Goal: Information Seeking & Learning: Learn about a topic

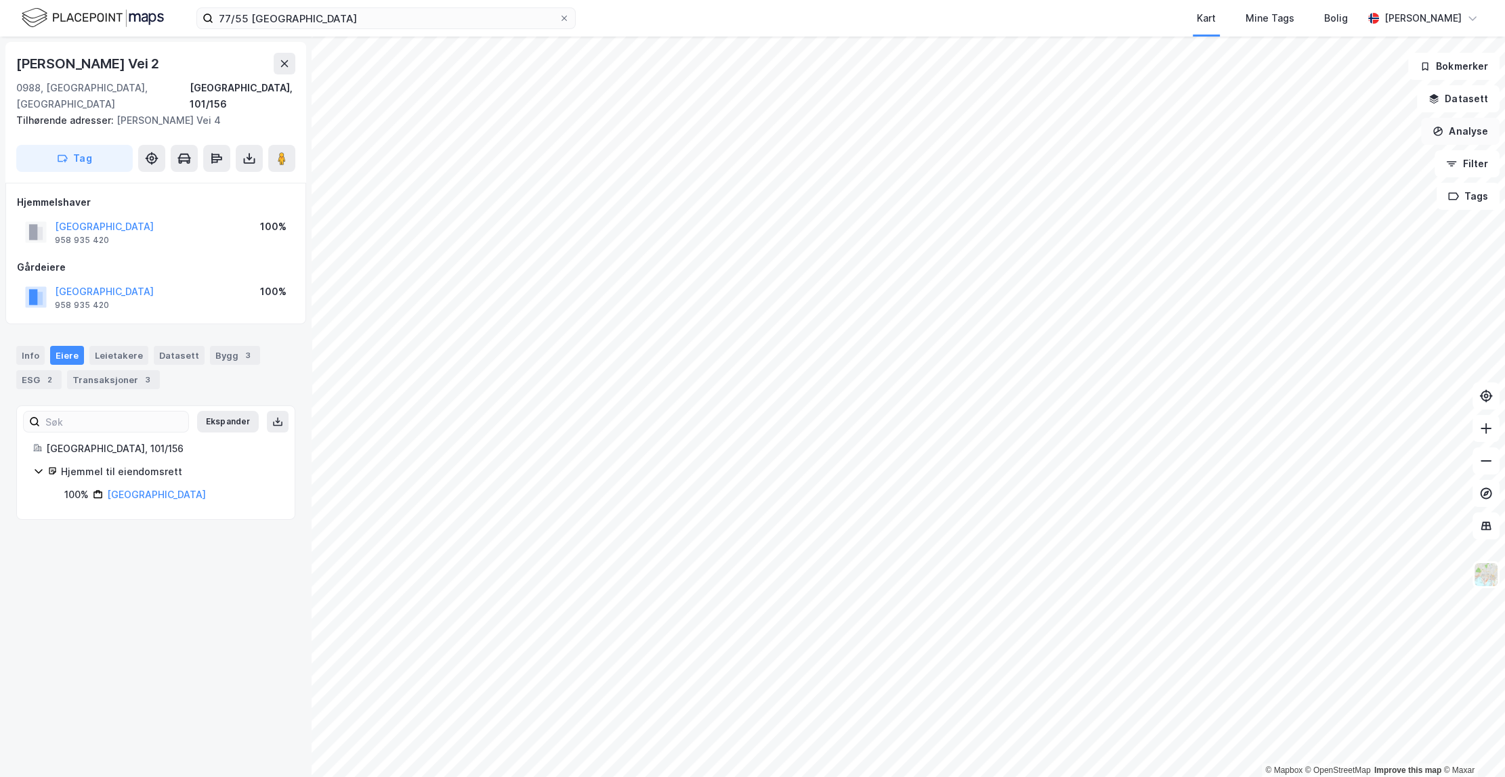
click at [1456, 130] on button "Analyse" at bounding box center [1460, 131] width 79 height 27
click at [1460, 108] on button "Datasett" at bounding box center [1458, 98] width 83 height 27
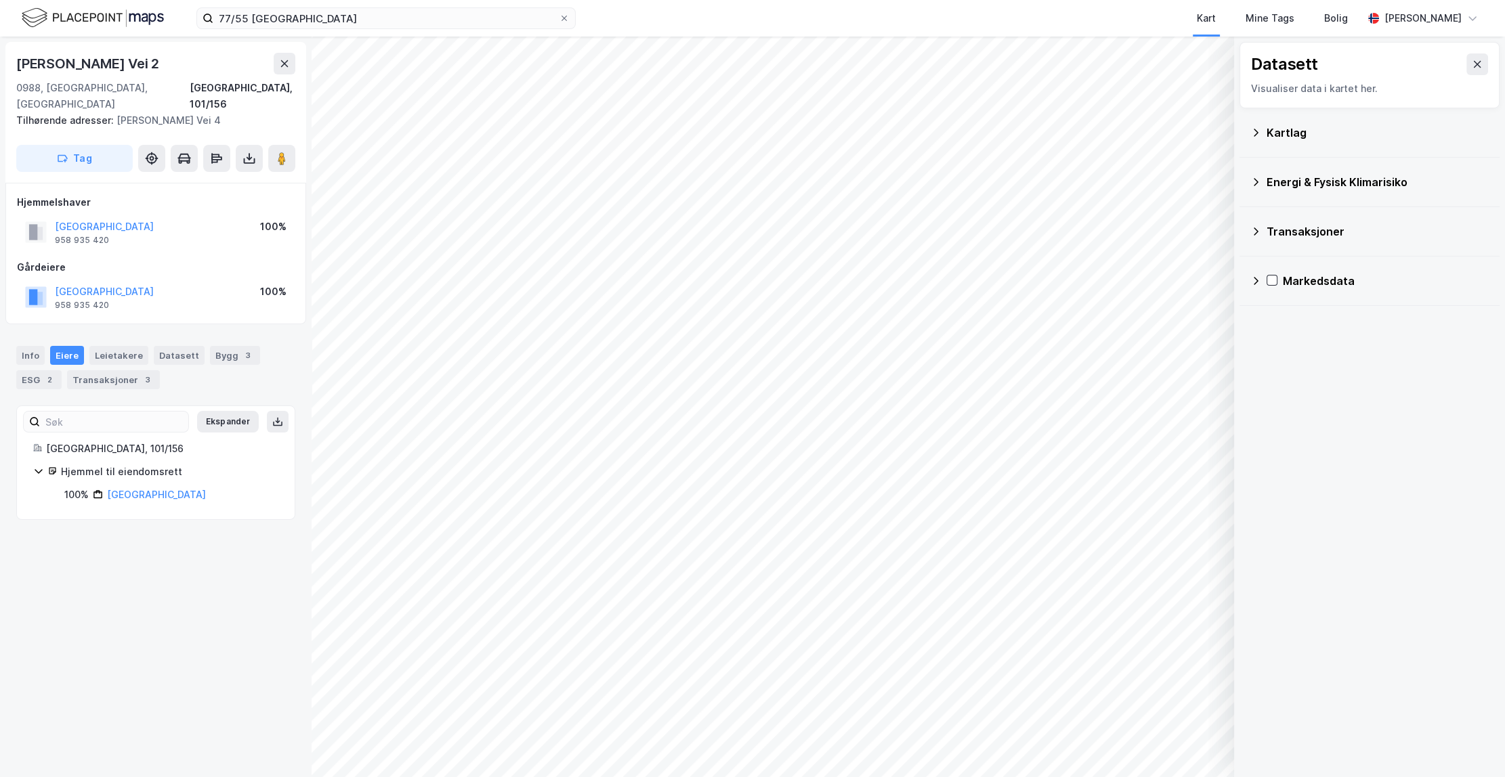
click at [1333, 217] on div "Transaksjoner" at bounding box center [1369, 231] width 238 height 33
click at [1274, 258] on icon at bounding box center [1273, 259] width 5 height 8
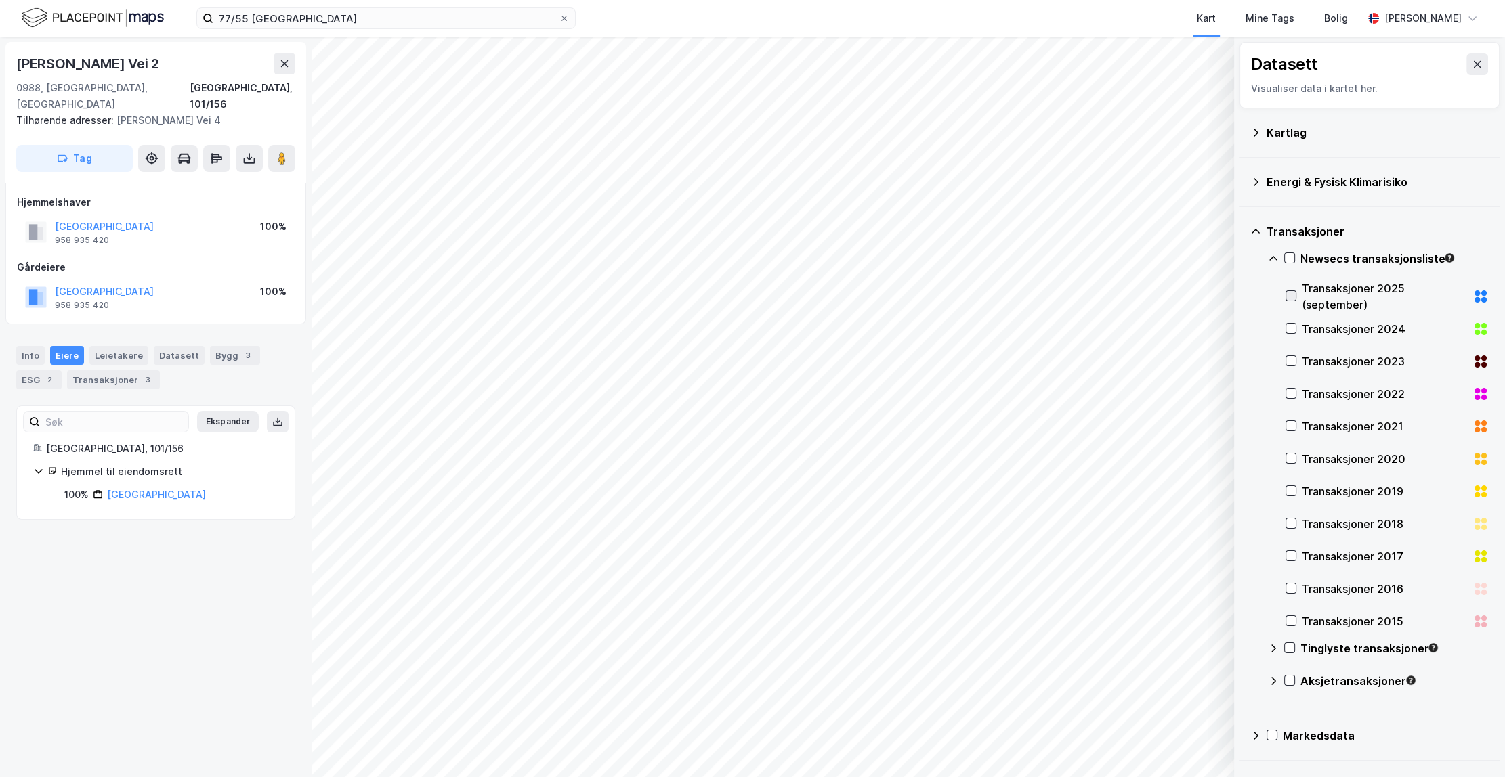
click at [1294, 291] on icon at bounding box center [1290, 295] width 9 height 9
click at [1293, 330] on icon at bounding box center [1290, 328] width 9 height 9
click at [1289, 258] on icon at bounding box center [1289, 258] width 7 height 1
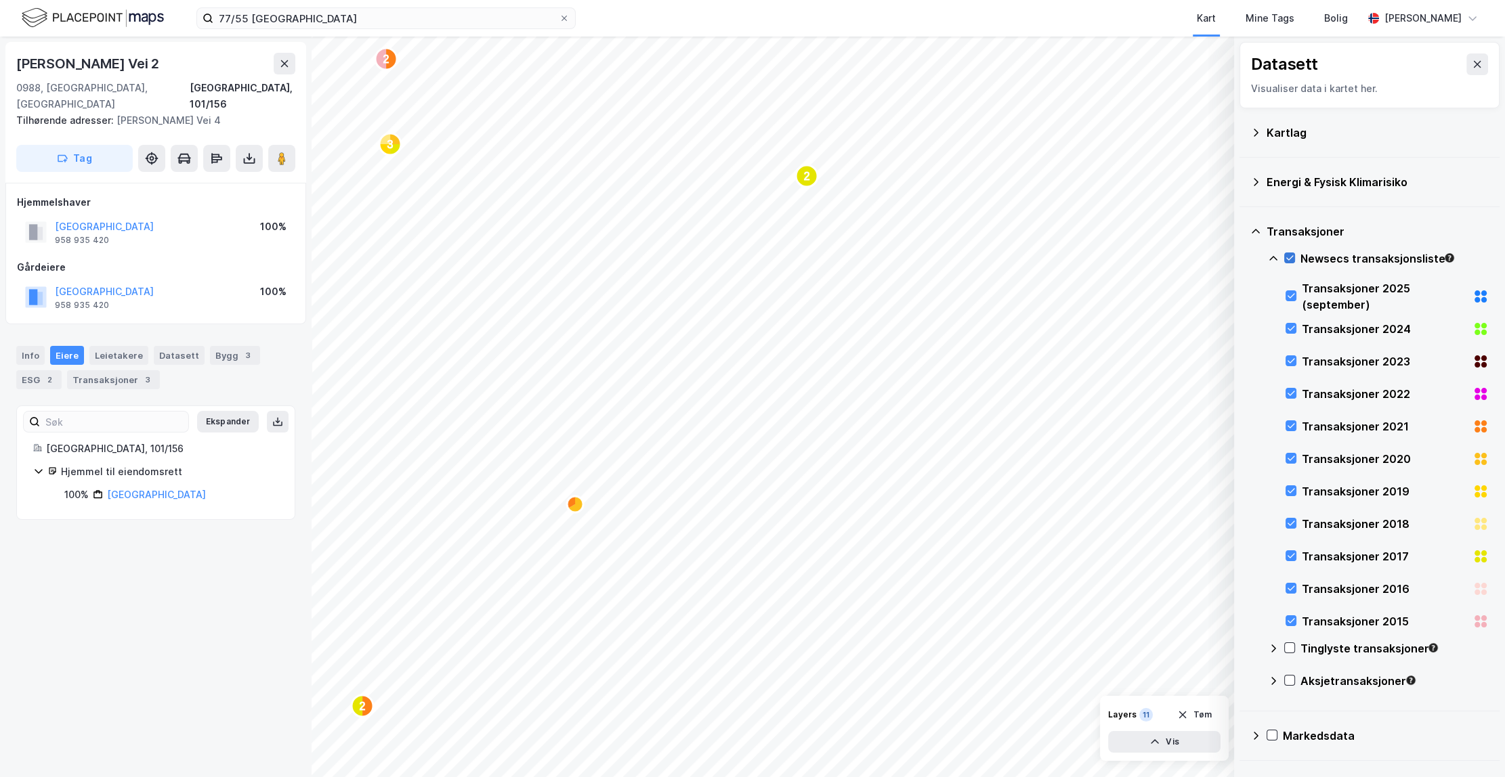
click at [1293, 257] on icon at bounding box center [1289, 257] width 9 height 9
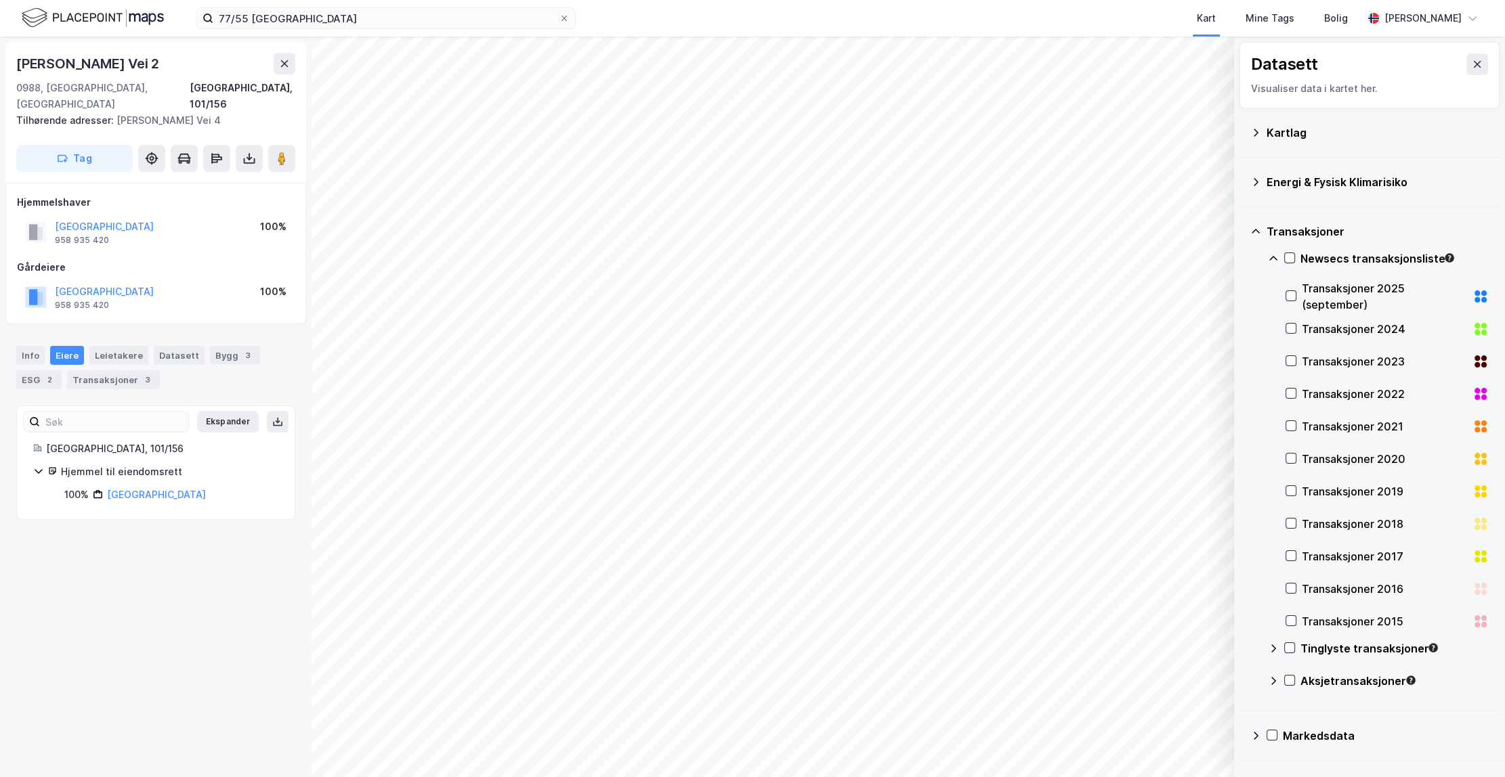
click at [1279, 261] on div "Newsecs transaksjonsliste" at bounding box center [1378, 264] width 221 height 33
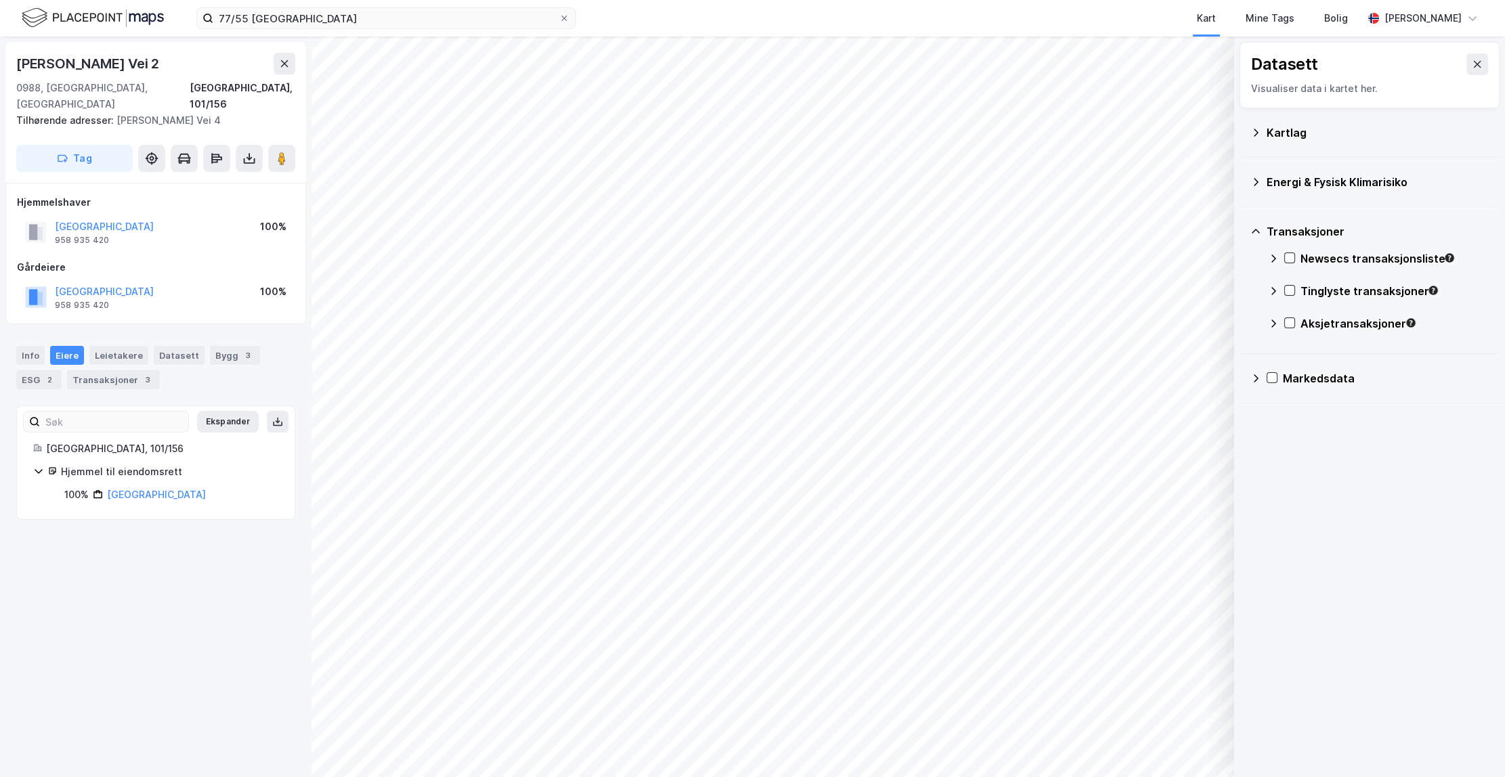
click at [1297, 291] on div "Tinglyste transaksjoner" at bounding box center [1378, 296] width 221 height 33
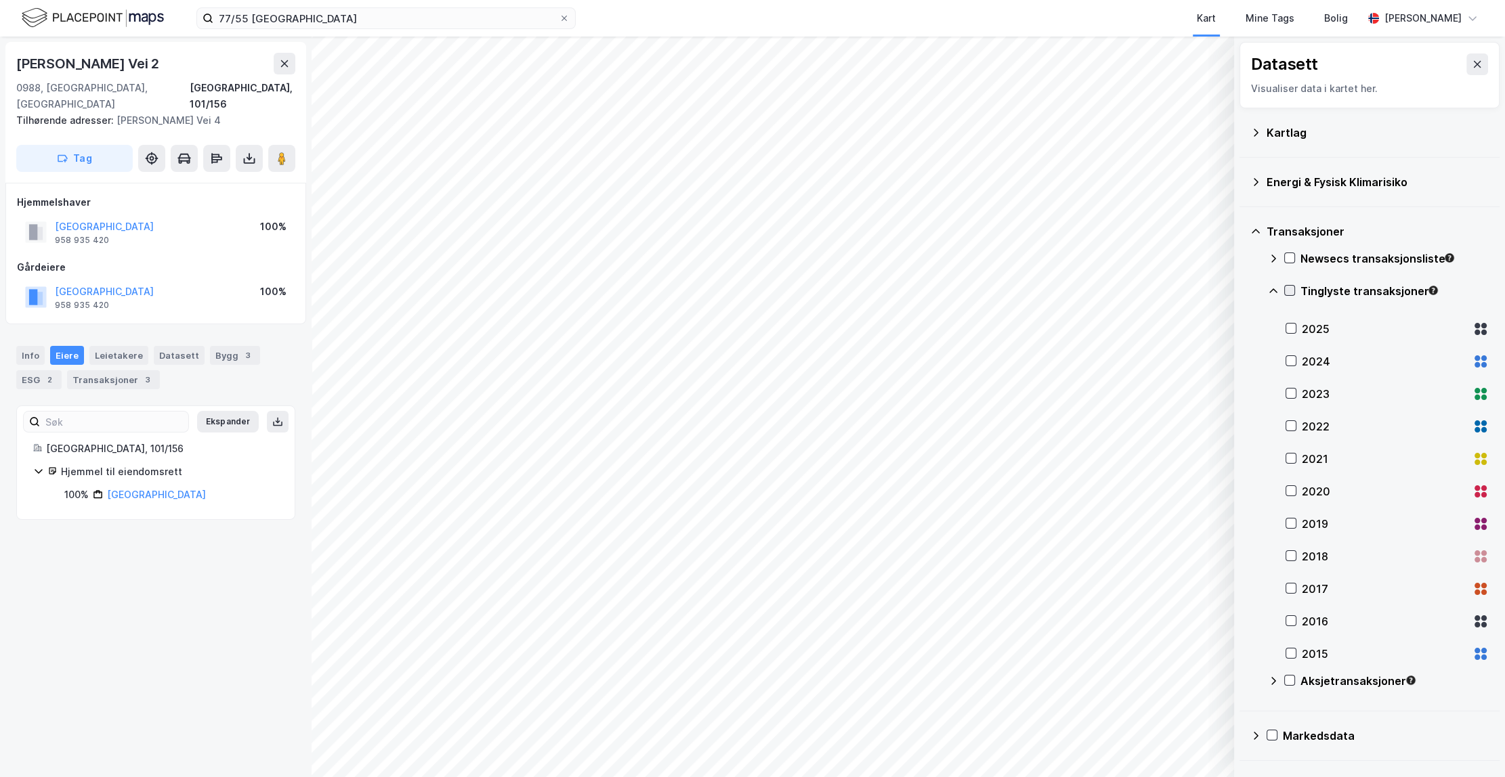
click at [1292, 291] on icon at bounding box center [1289, 290] width 9 height 9
click at [1295, 326] on icon at bounding box center [1290, 328] width 9 height 9
click at [1293, 326] on icon at bounding box center [1290, 328] width 7 height 5
click at [1271, 292] on icon at bounding box center [1273, 291] width 11 height 11
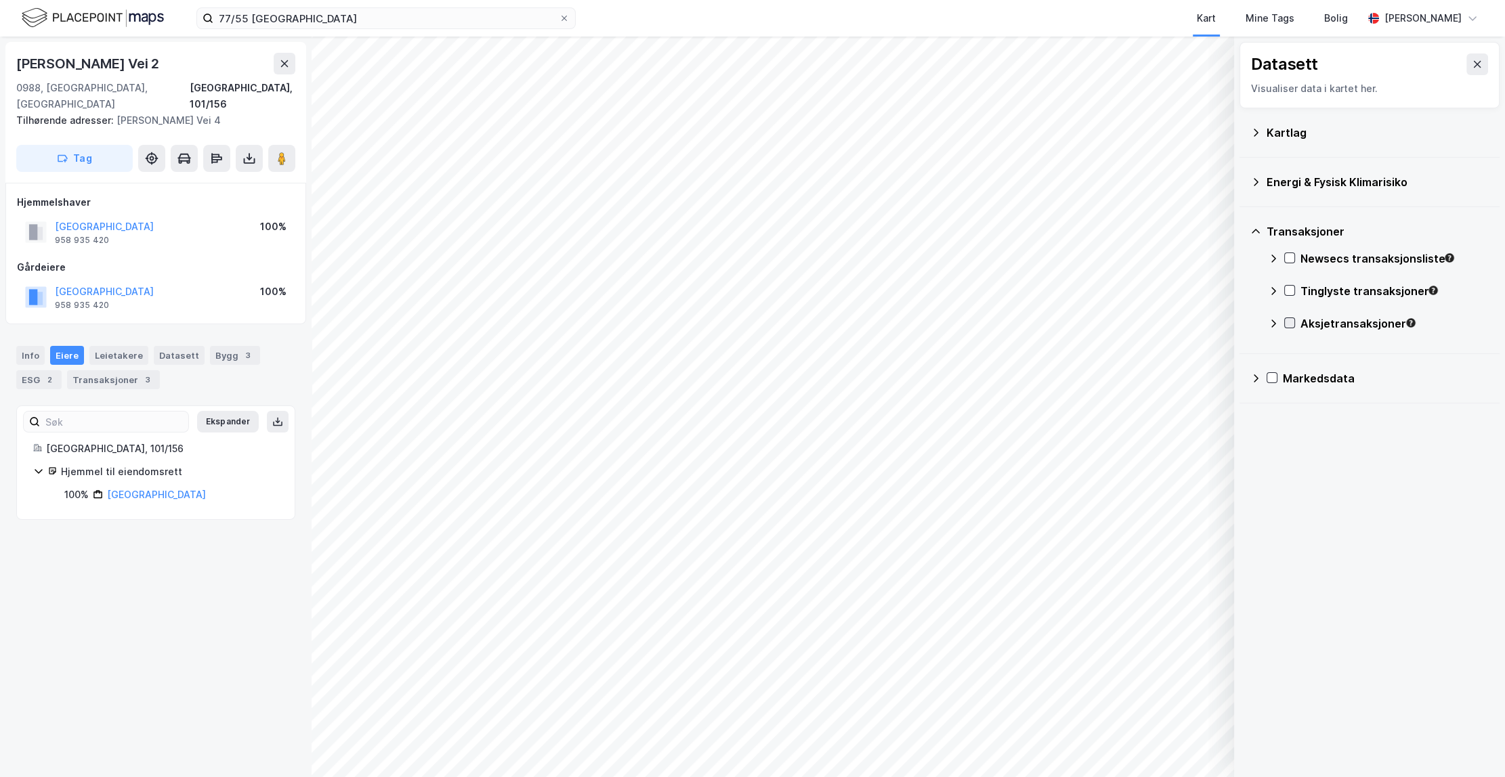
click at [1289, 326] on icon at bounding box center [1289, 322] width 9 height 9
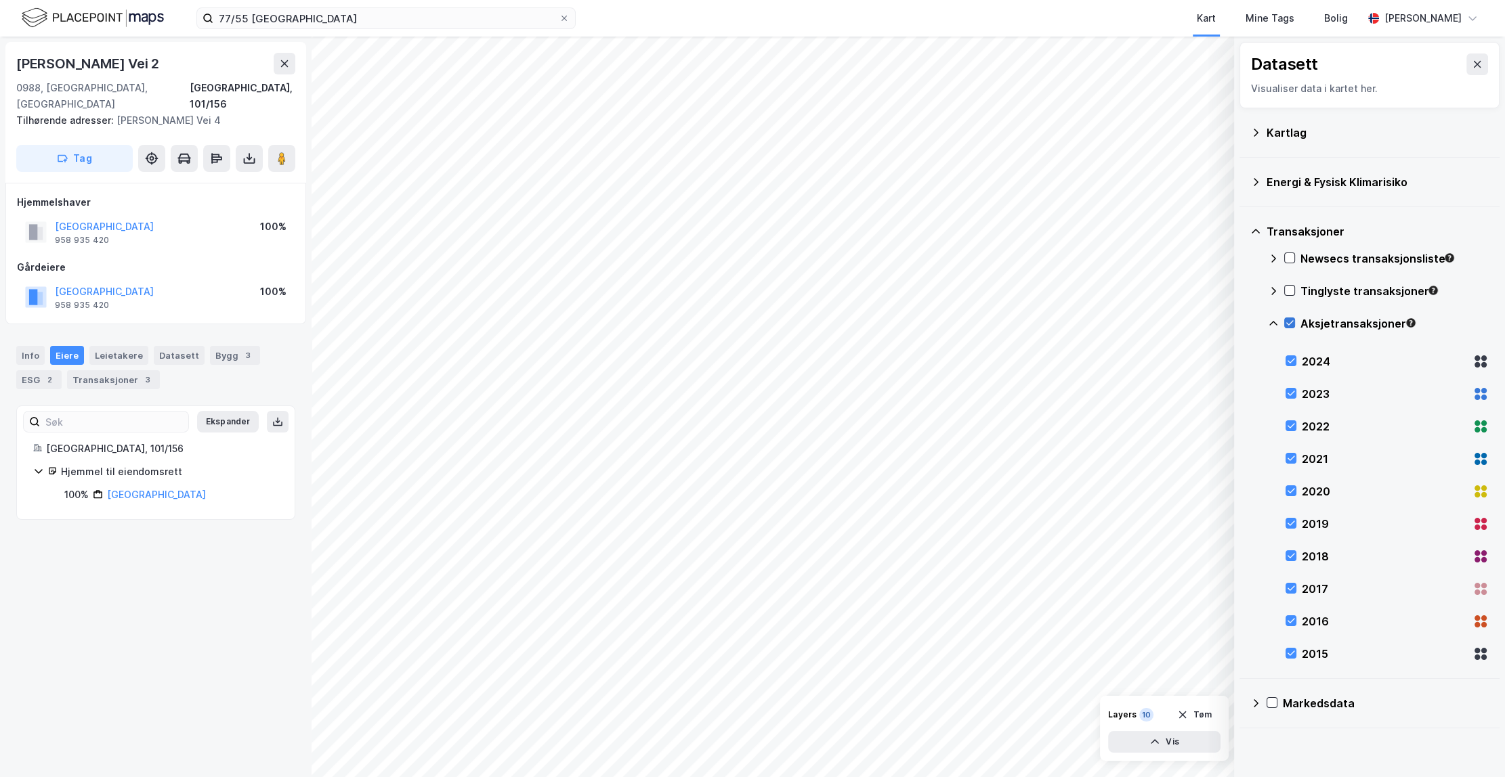
click at [1286, 325] on icon at bounding box center [1289, 322] width 9 height 9
click at [1293, 362] on icon at bounding box center [1290, 360] width 9 height 9
click at [1292, 362] on icon at bounding box center [1290, 360] width 9 height 9
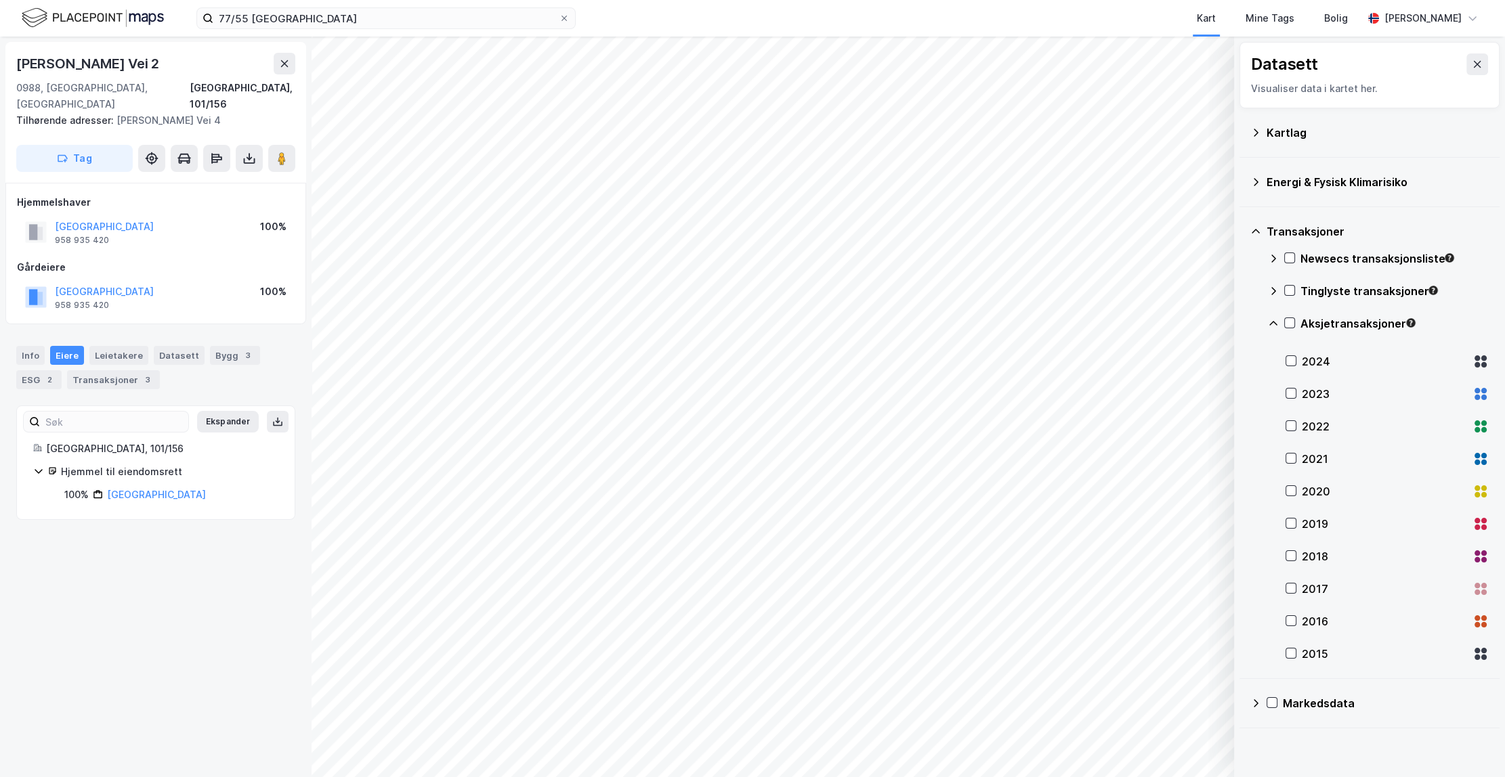
click at [1273, 324] on icon at bounding box center [1273, 323] width 11 height 11
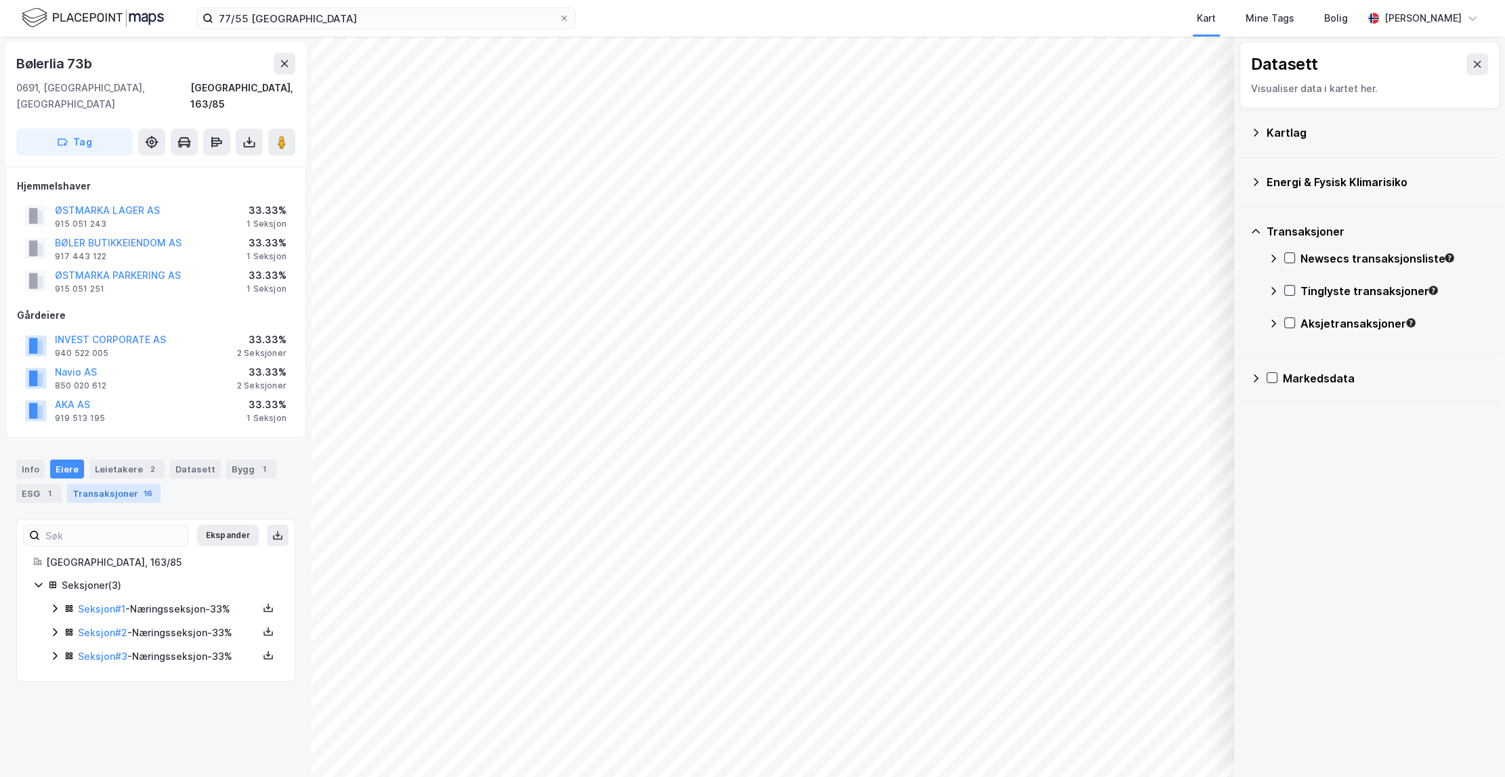
click at [104, 484] on div "Transaksjoner 16" at bounding box center [113, 493] width 93 height 19
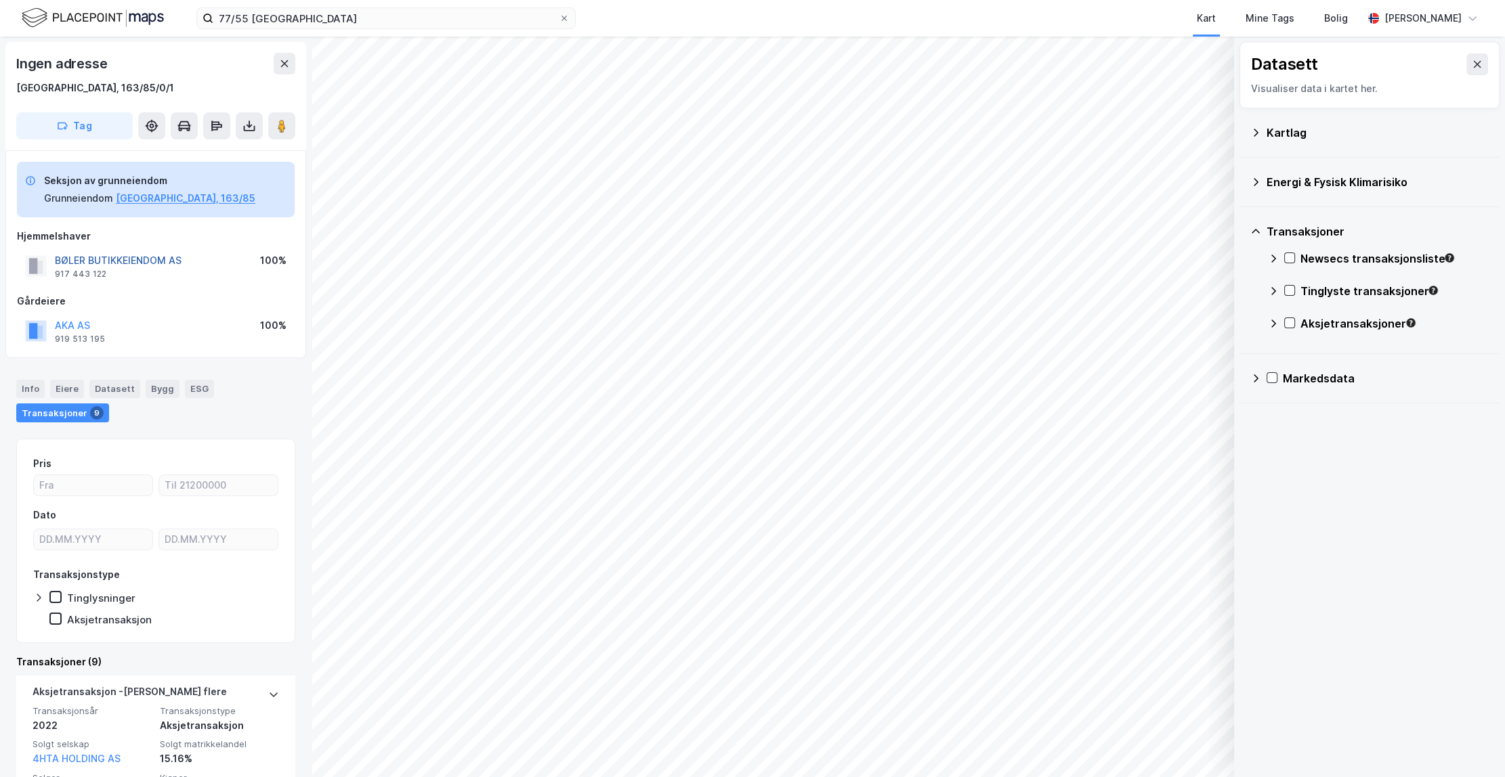
click at [0, 0] on button "BØLER BUTIKKEIENDOM AS" at bounding box center [0, 0] width 0 height 0
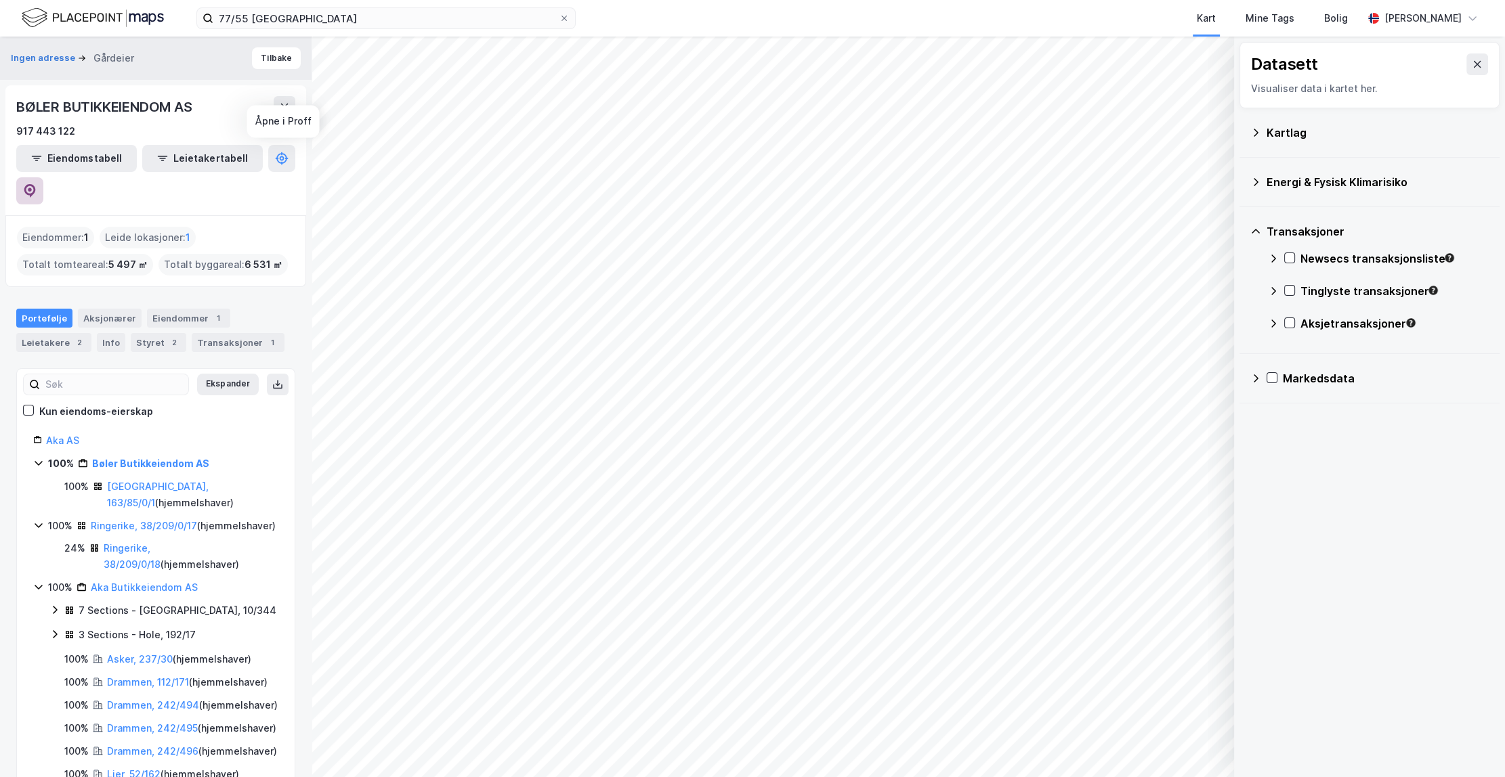
click at [43, 177] on button at bounding box center [29, 190] width 27 height 27
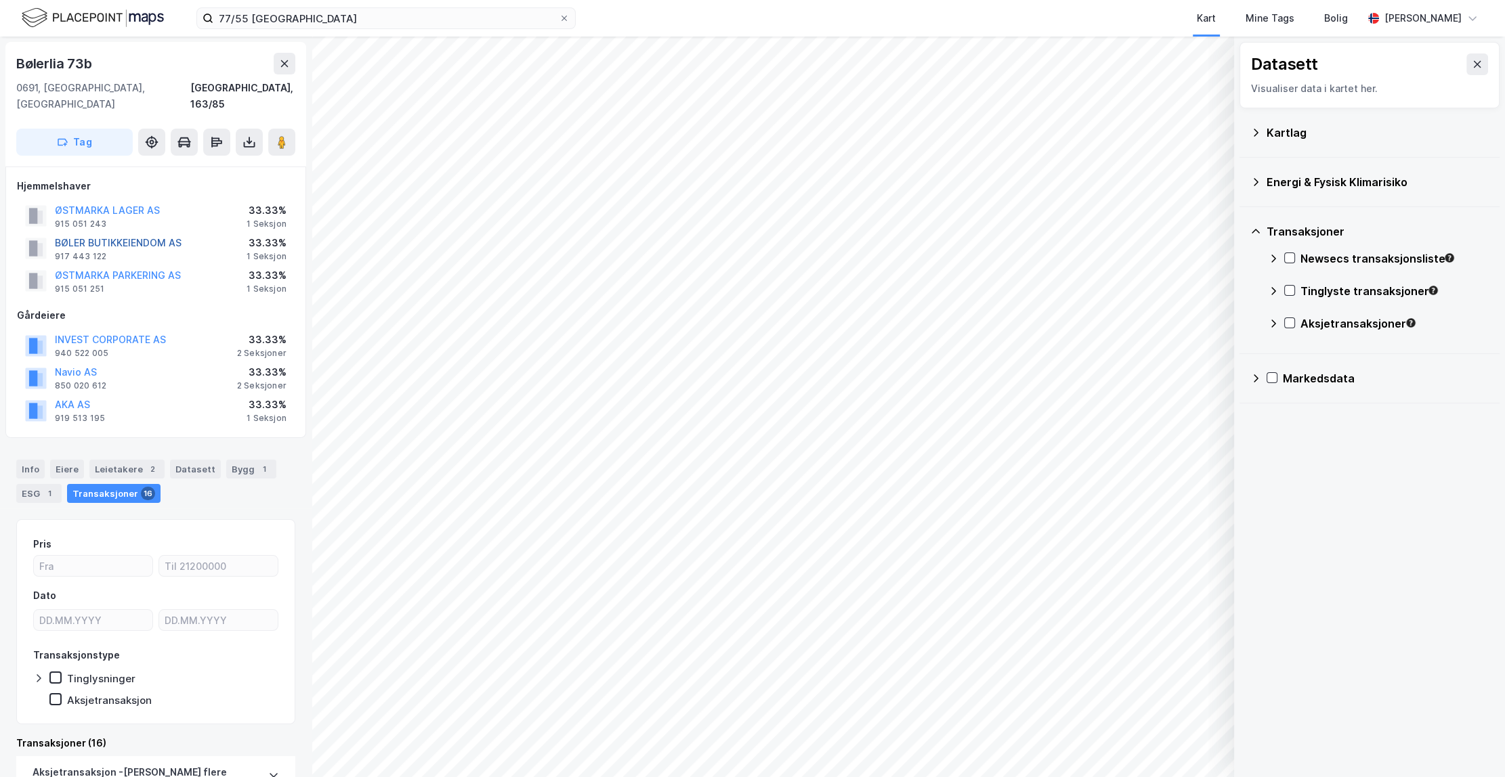
click at [0, 0] on button "BØLER BUTIKKEIENDOM AS" at bounding box center [0, 0] width 0 height 0
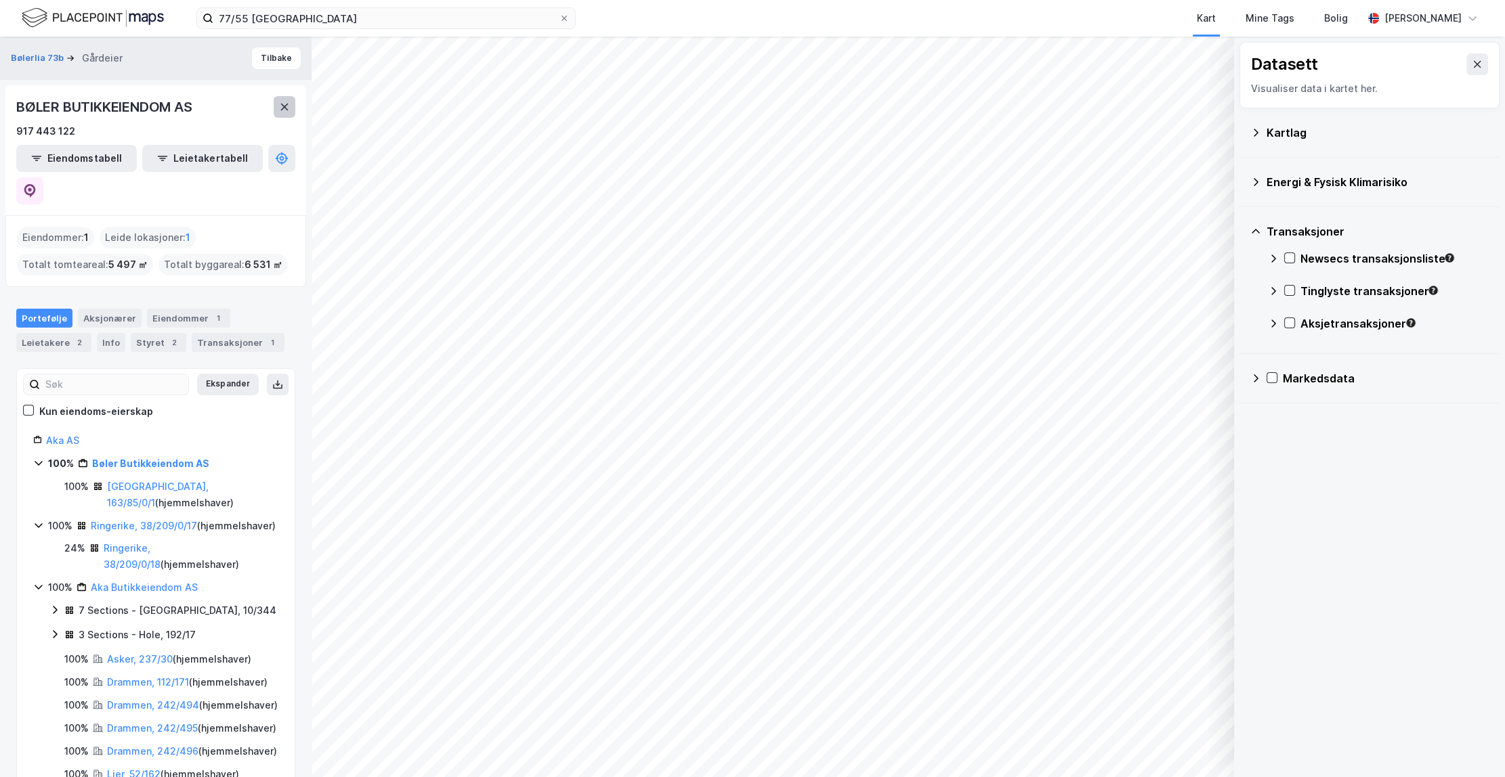
click at [291, 108] on button at bounding box center [285, 107] width 22 height 22
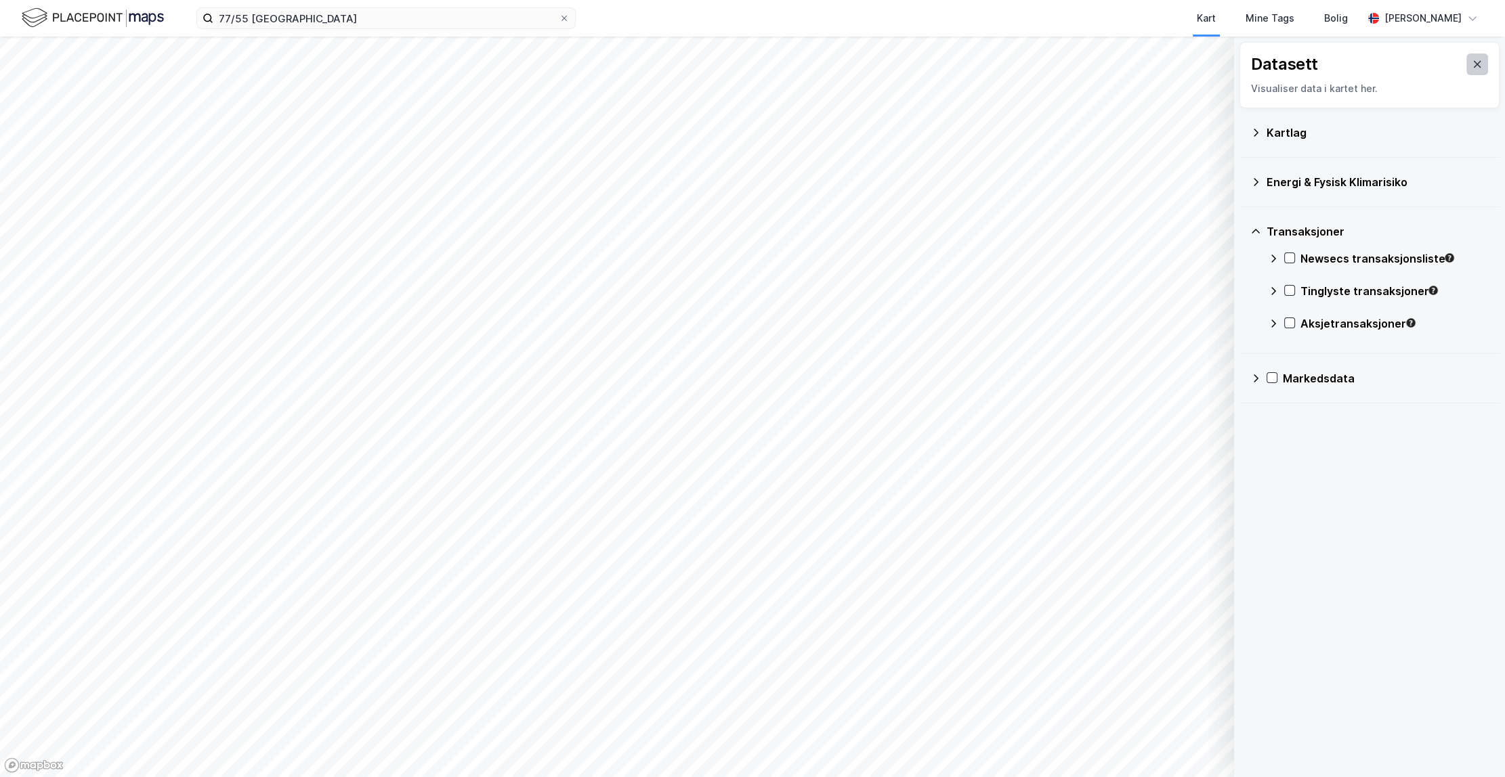
click at [1472, 59] on icon at bounding box center [1477, 64] width 11 height 11
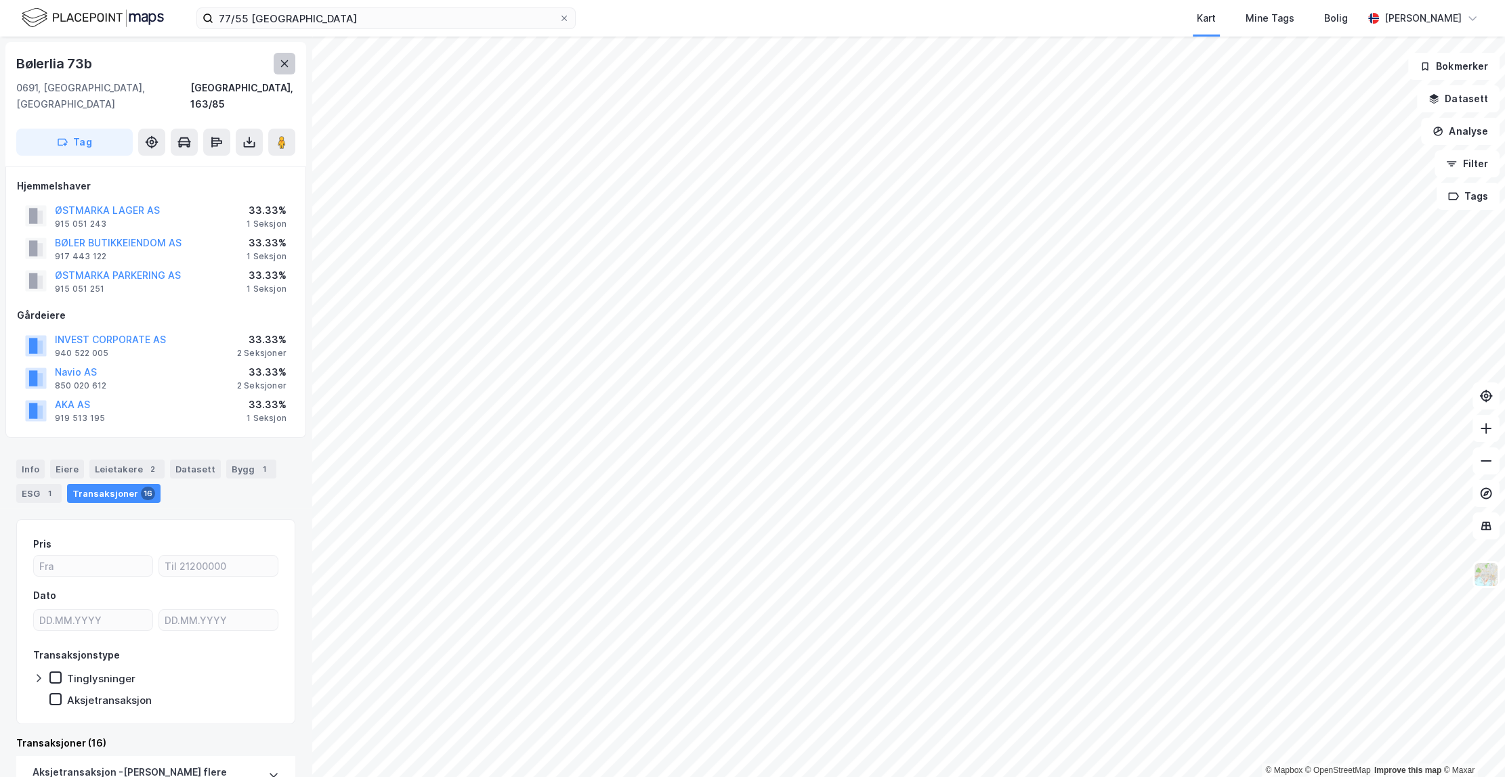
click at [293, 68] on button at bounding box center [285, 64] width 22 height 22
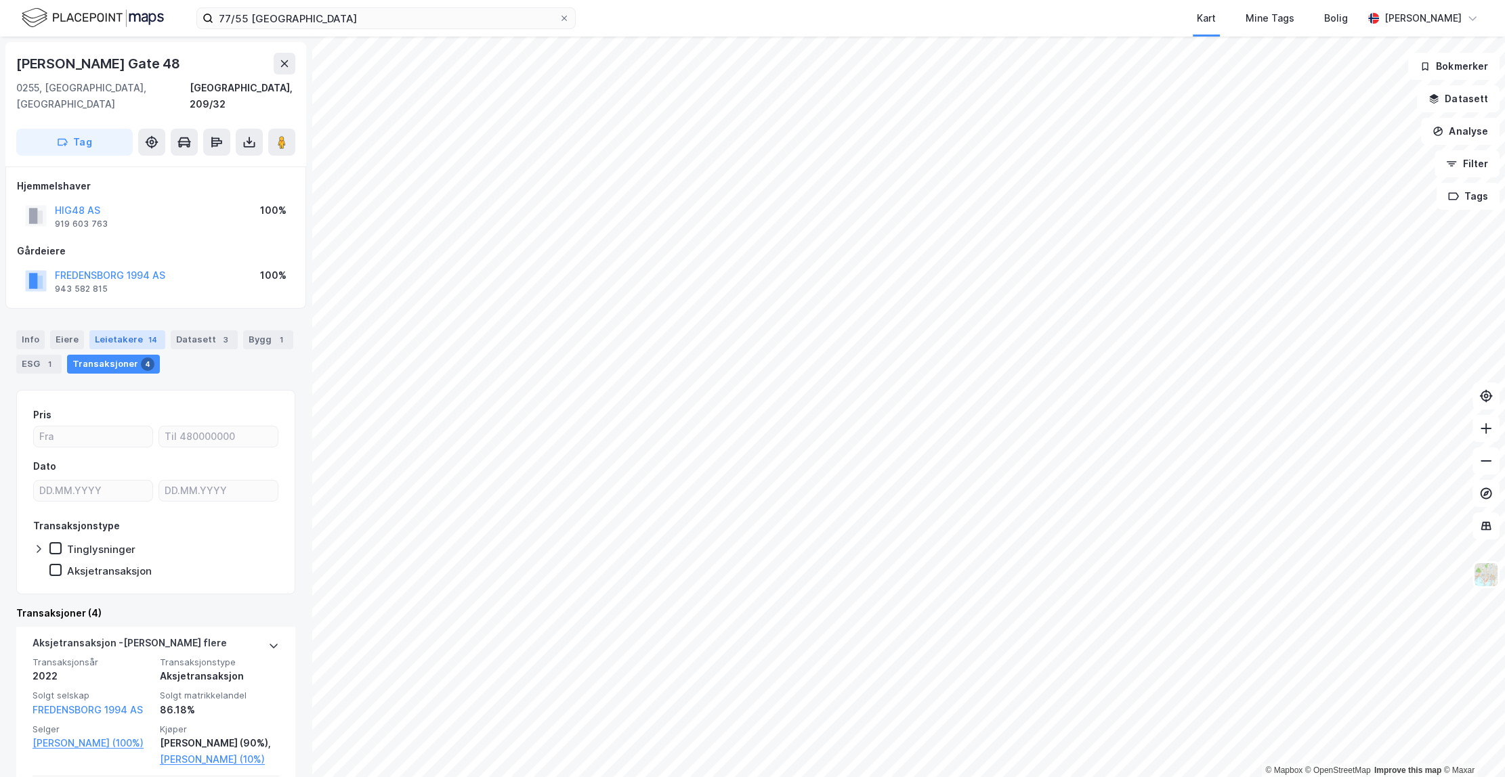
click at [129, 330] on div "Leietakere 14" at bounding box center [127, 339] width 76 height 19
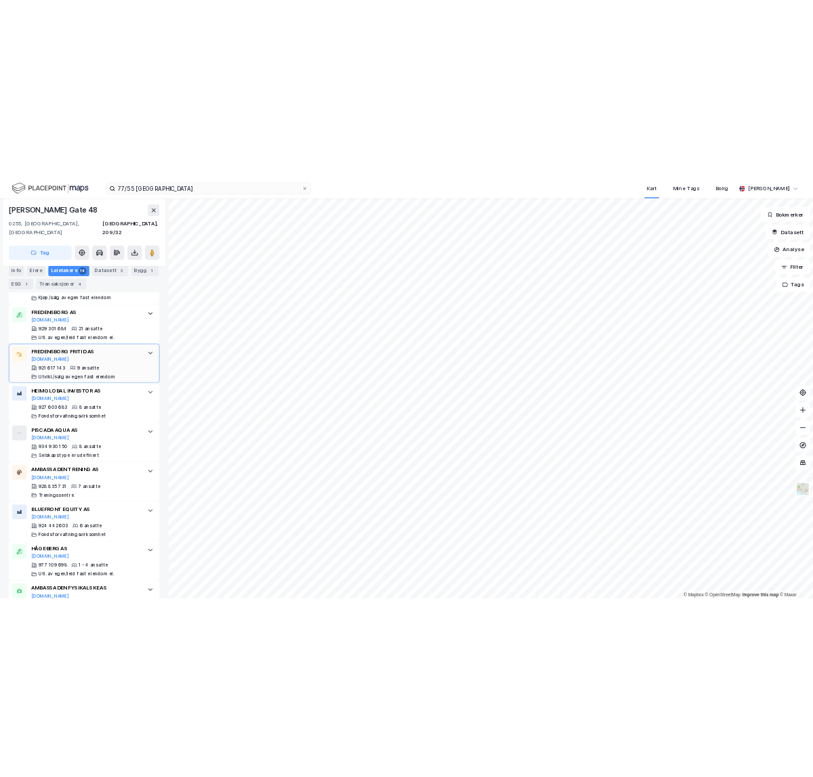
scroll to position [880, 0]
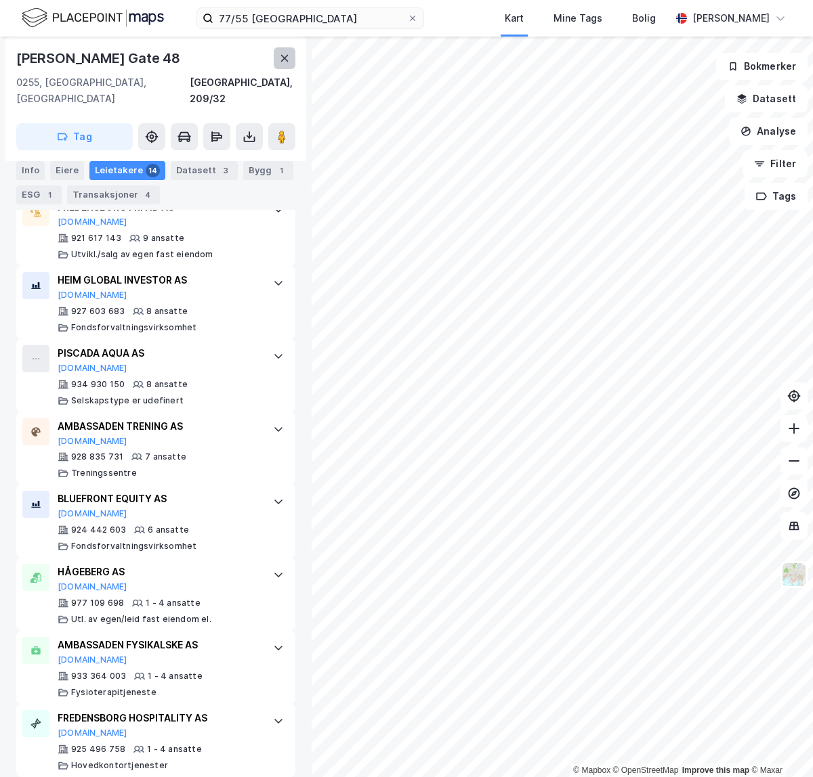
click at [291, 61] on button at bounding box center [285, 58] width 22 height 22
